Goal: Task Accomplishment & Management: Use online tool/utility

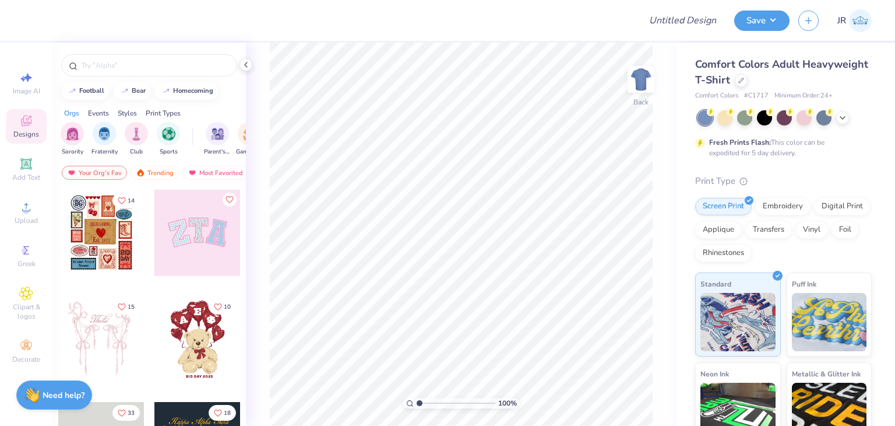
scroll to position [175, 0]
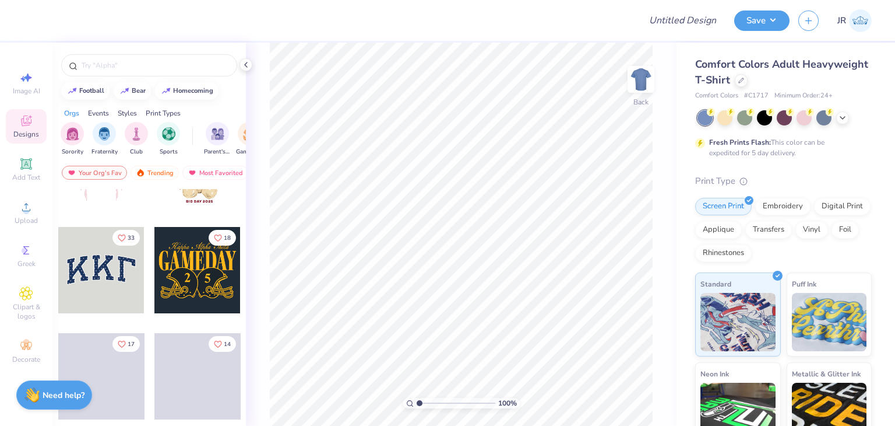
drag, startPoint x: 84, startPoint y: 273, endPoint x: 93, endPoint y: 271, distance: 9.6
click at [93, 271] on div at bounding box center [101, 270] width 86 height 86
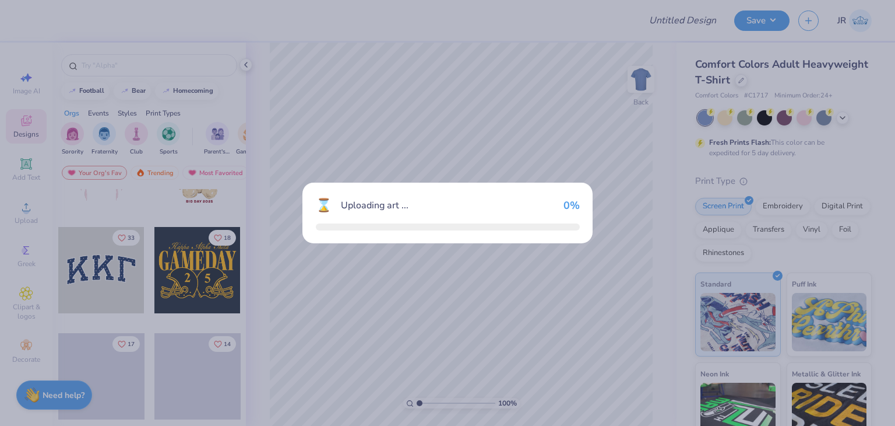
click at [93, 271] on div "⌛ Uploading art ... 0 %" at bounding box center [447, 213] width 895 height 426
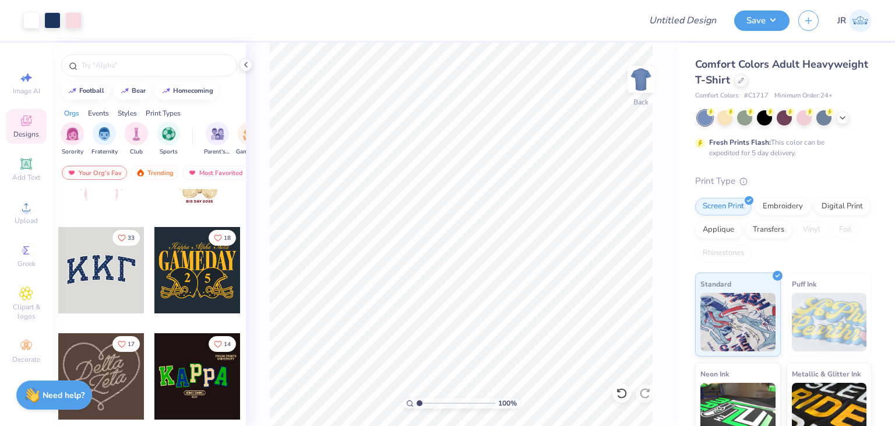
scroll to position [233, 0]
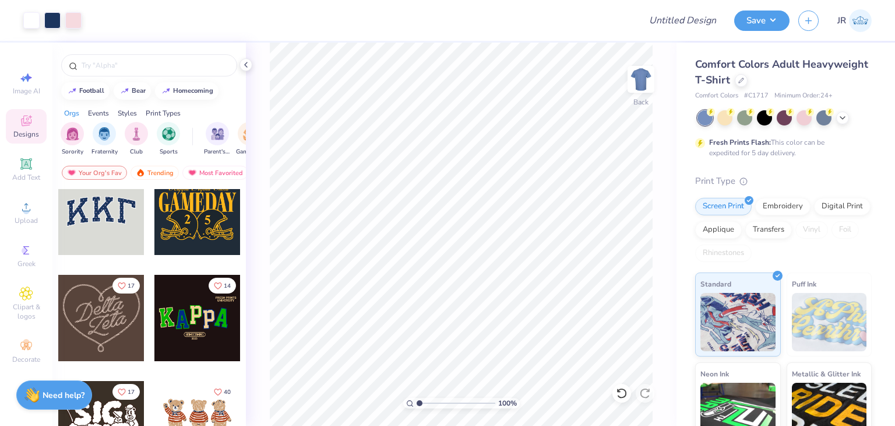
click at [185, 315] on div at bounding box center [197, 318] width 86 height 86
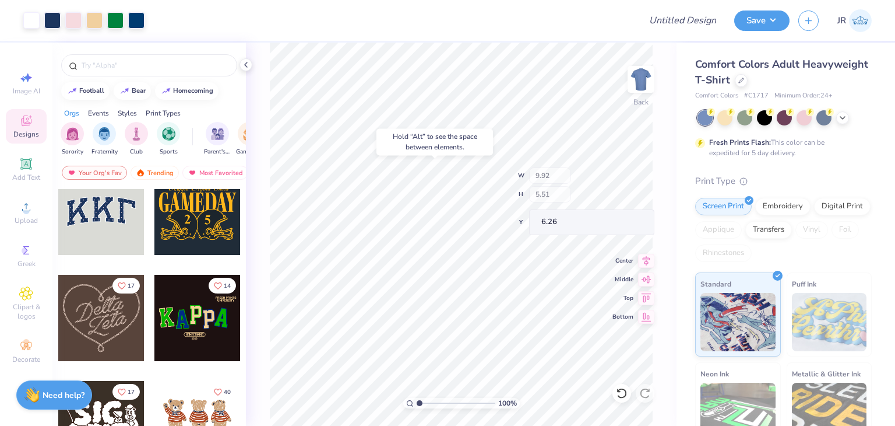
type input "6.26"
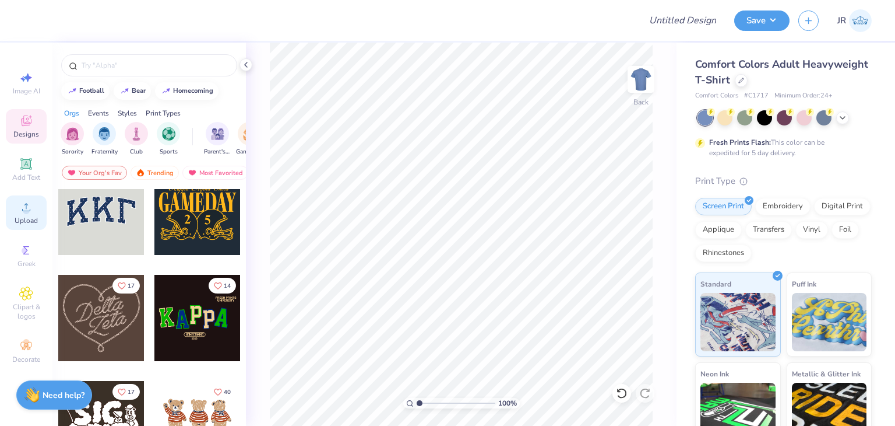
click at [17, 213] on div "Upload" at bounding box center [26, 212] width 41 height 34
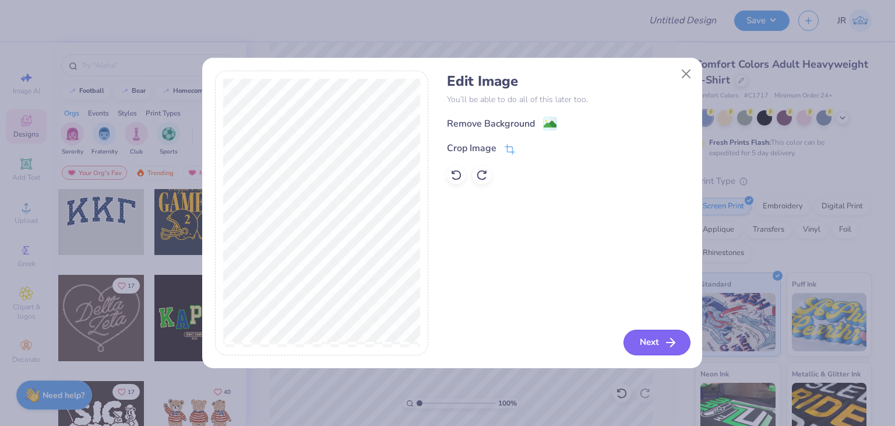
click at [649, 335] on button "Next" at bounding box center [657, 342] width 67 height 26
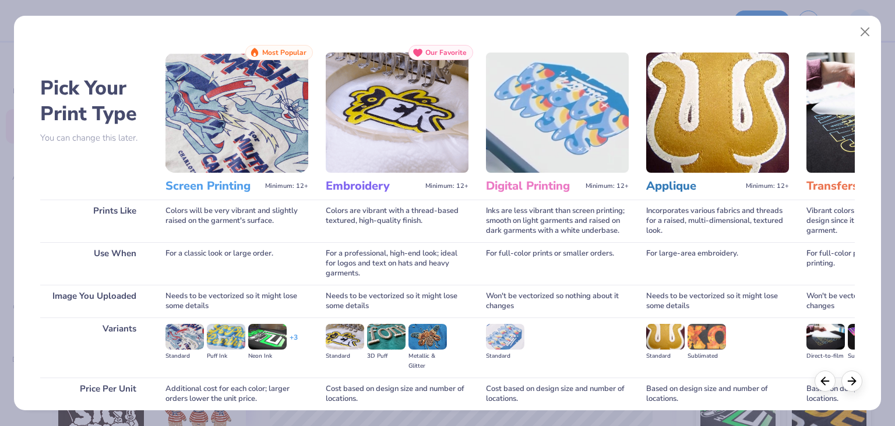
scroll to position [97, 0]
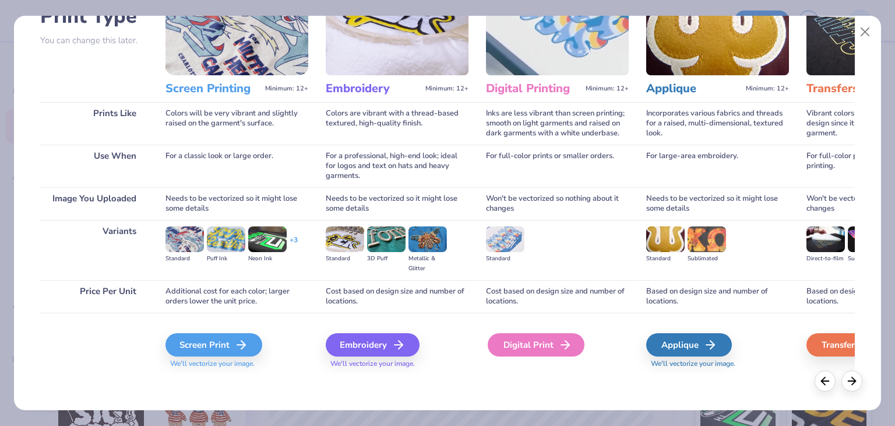
click at [539, 348] on div "Digital Print" at bounding box center [536, 344] width 97 height 23
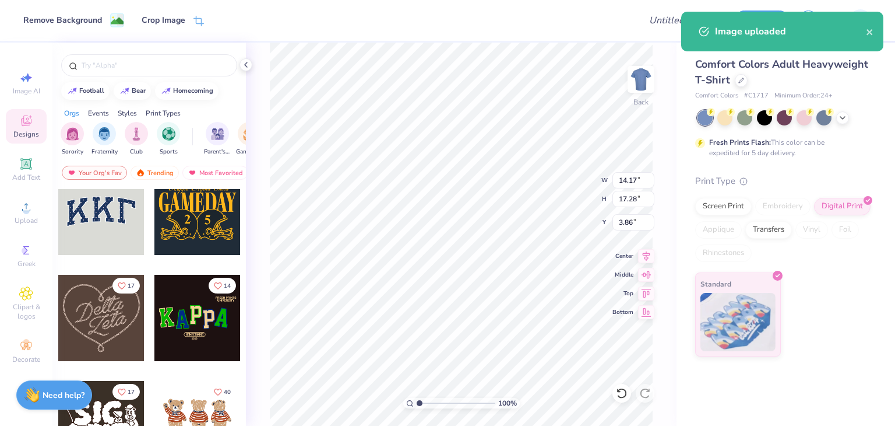
type input "1.53"
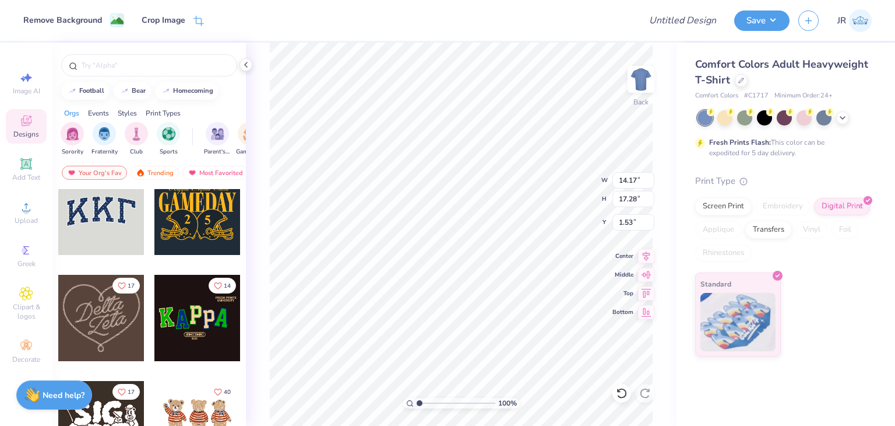
type input "10.18"
type input "12.41"
type input "3.51"
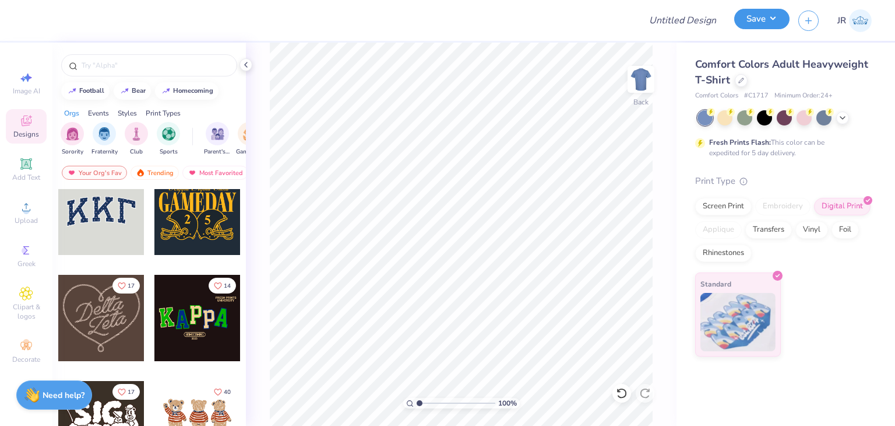
click at [764, 29] on button "Save" at bounding box center [761, 19] width 55 height 20
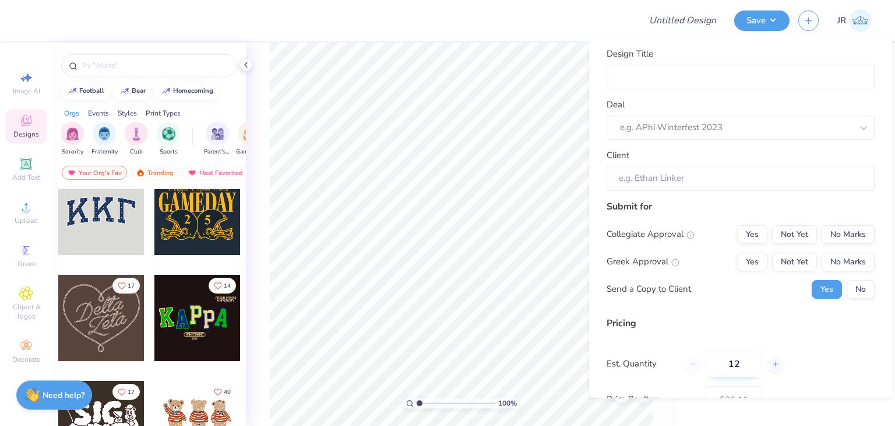
scroll to position [107, 0]
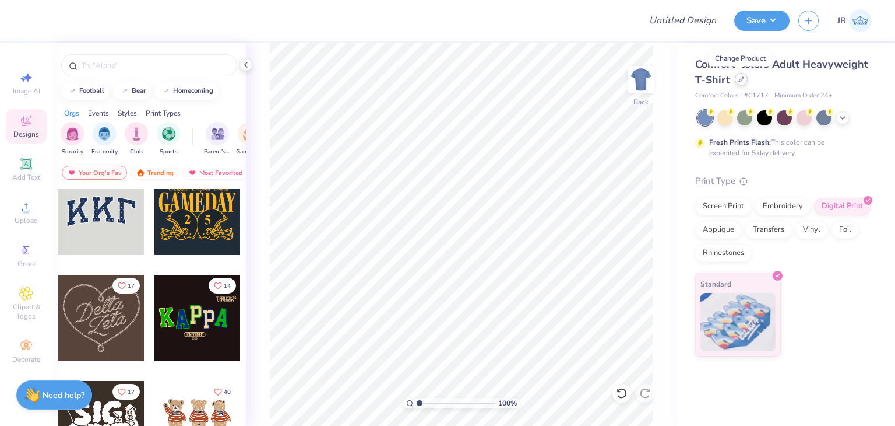
click at [743, 85] on div at bounding box center [741, 79] width 13 height 13
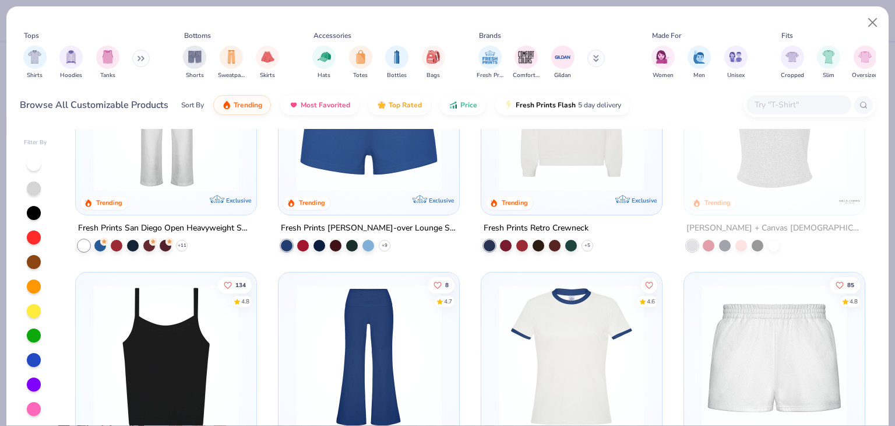
scroll to position [991, 0]
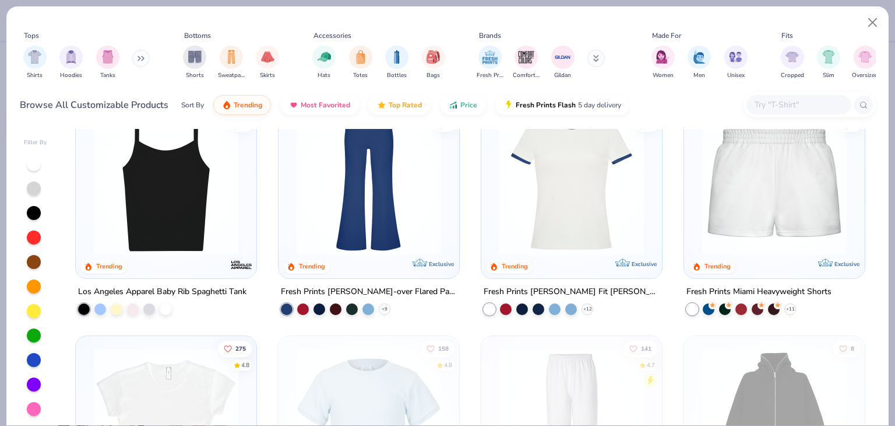
click at [158, 180] on img at bounding box center [165, 182] width 157 height 146
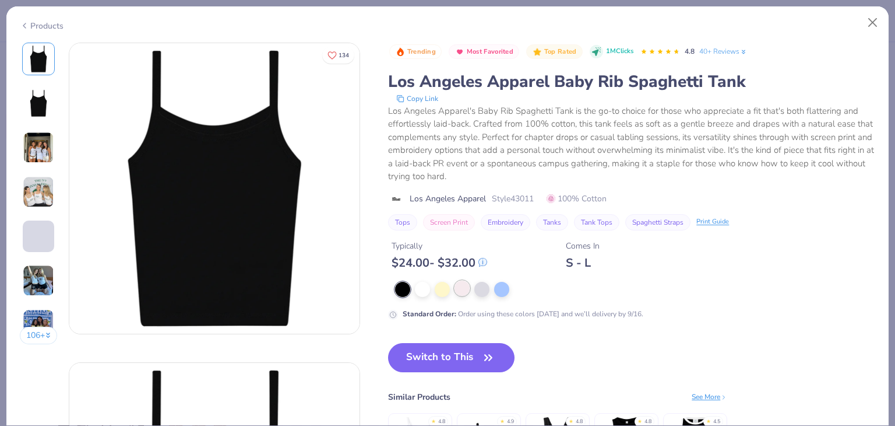
click at [455, 291] on div at bounding box center [462, 287] width 15 height 15
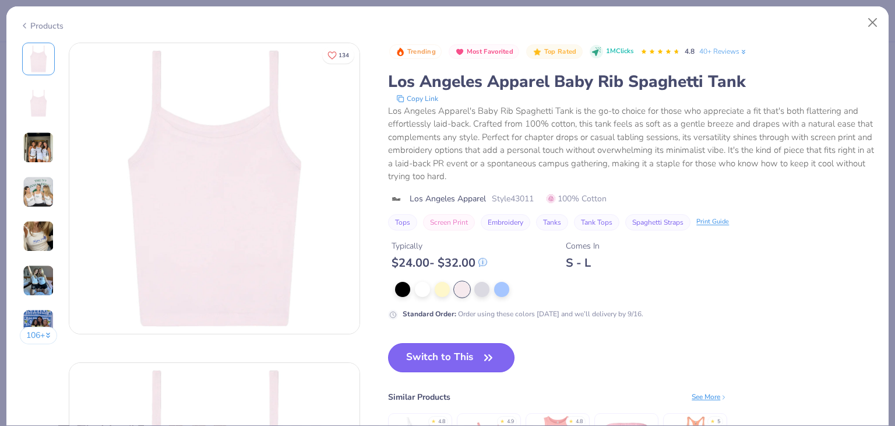
click at [469, 354] on button "Switch to This" at bounding box center [451, 357] width 126 height 29
click at [472, 347] on button "Switch to This" at bounding box center [451, 357] width 126 height 29
click at [471, 347] on button "Switch to This" at bounding box center [451, 357] width 126 height 29
click at [469, 356] on button "Switch to This" at bounding box center [451, 357] width 126 height 29
click at [435, 346] on button "Switch to This" at bounding box center [451, 357] width 126 height 29
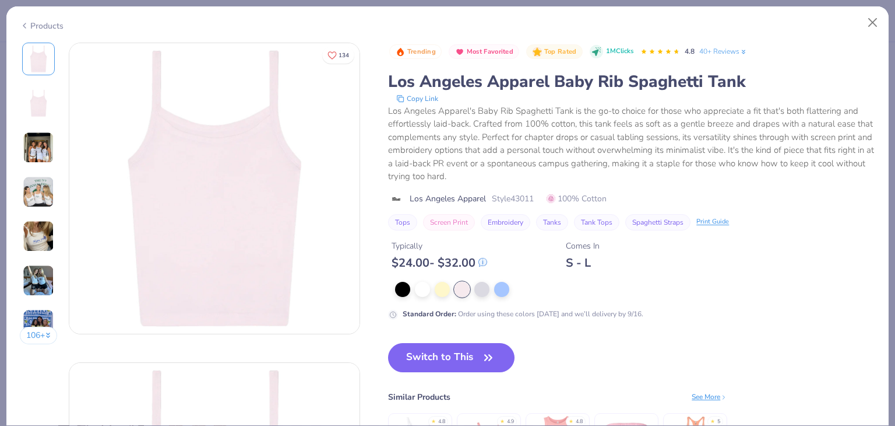
click at [457, 354] on button "Switch to This" at bounding box center [451, 357] width 126 height 29
click at [458, 353] on button "Switch to This" at bounding box center [451, 357] width 126 height 29
click at [457, 357] on button "Switch to This" at bounding box center [451, 357] width 126 height 29
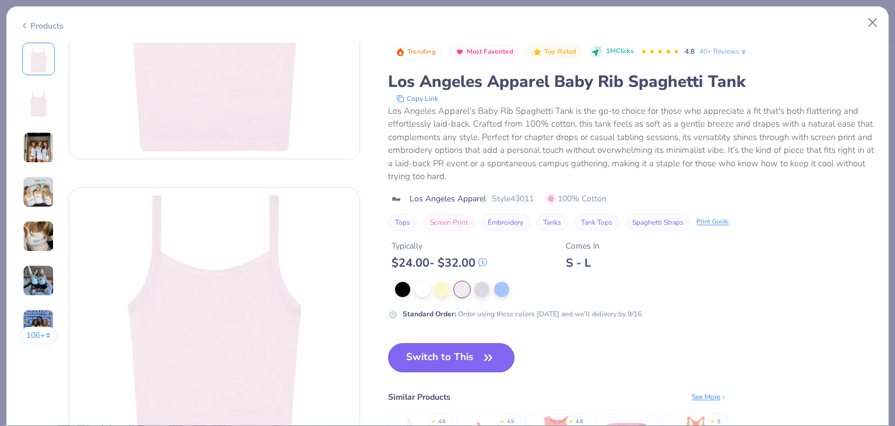
click at [435, 358] on button "Switch to This" at bounding box center [451, 357] width 126 height 29
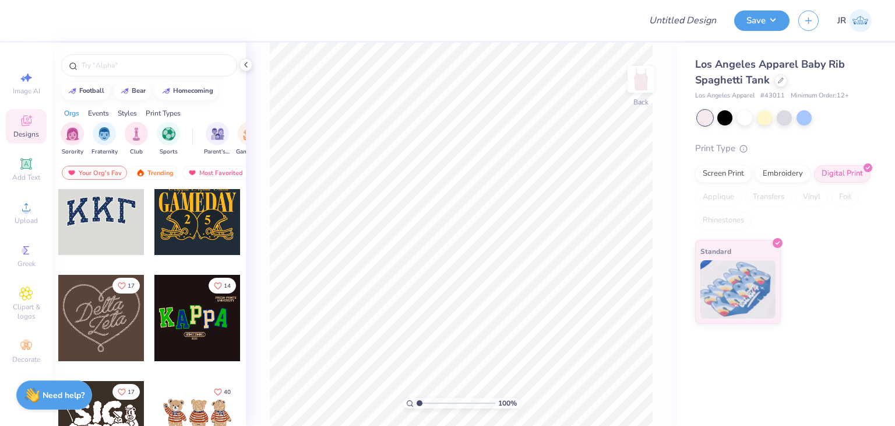
scroll to position [350, 0]
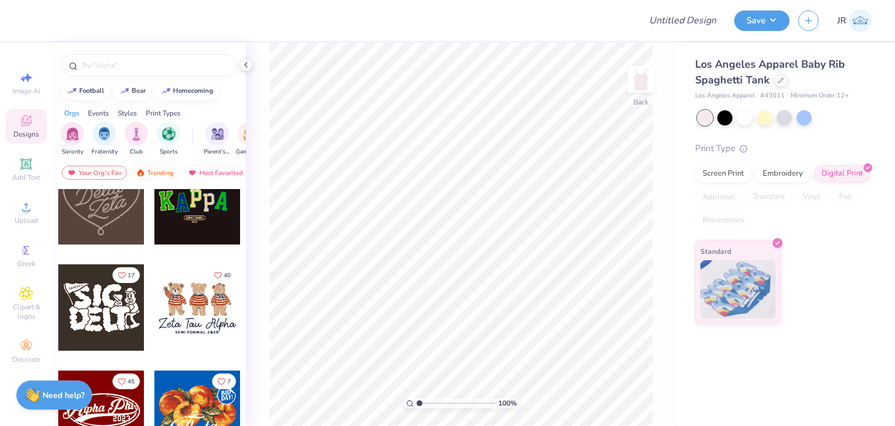
click at [188, 297] on div at bounding box center [197, 307] width 86 height 86
type input "1.63"
